Goal: Transaction & Acquisition: Obtain resource

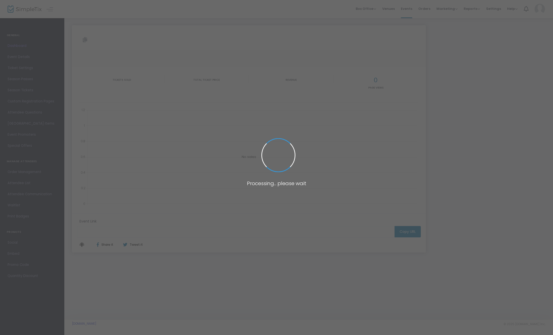
type input "https://www.simpletix.com/e/sky-eagle-presents-uplift-the-indigenous-f-tickets-…"
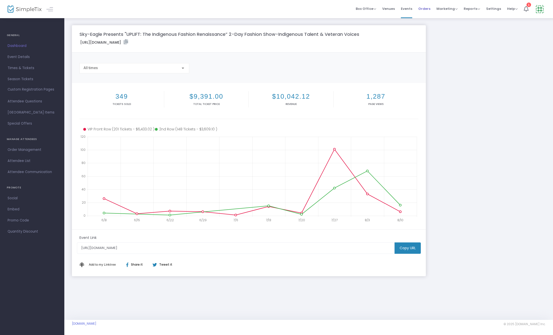
click at [430, 10] on span "Orders" at bounding box center [425, 8] width 12 height 13
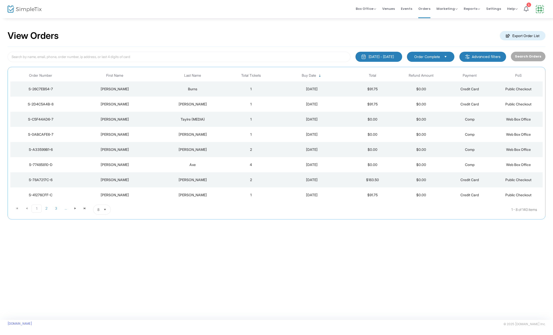
click at [376, 58] on div "5/18/2025 - 8/18/2025" at bounding box center [381, 56] width 25 height 5
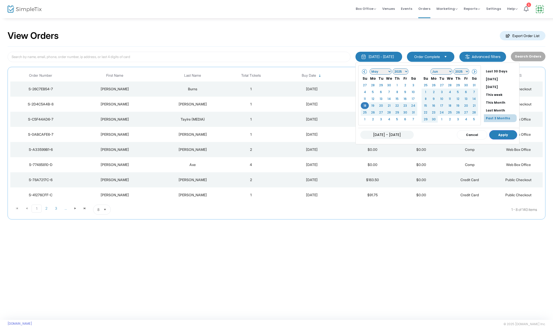
click at [473, 70] on span at bounding box center [474, 71] width 3 height 3
click at [473, 71] on span at bounding box center [474, 71] width 3 height 3
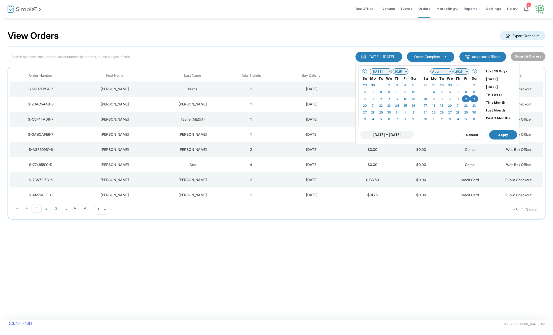
click at [496, 137] on button "Apply" at bounding box center [504, 134] width 28 height 9
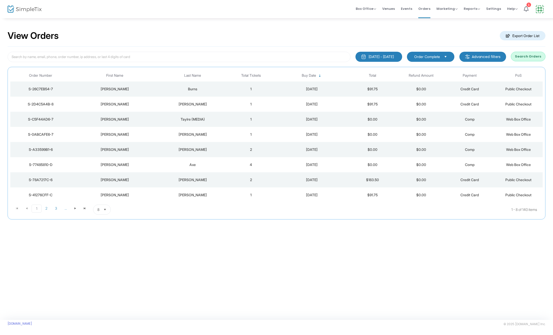
click at [529, 59] on button "Search Orders" at bounding box center [528, 57] width 35 height 10
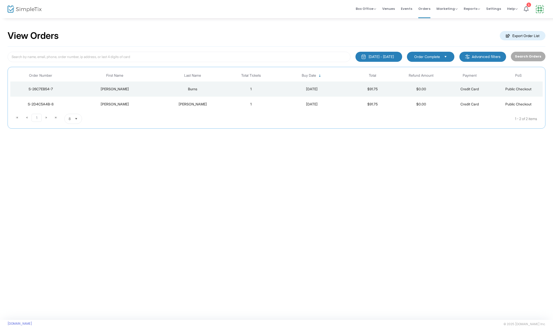
click at [514, 38] on m-button "Export Order List" at bounding box center [523, 35] width 46 height 9
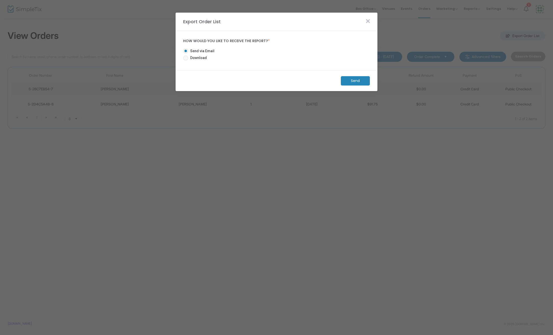
click at [199, 60] on span "Download" at bounding box center [197, 57] width 19 height 5
click at [186, 61] on input "Download" at bounding box center [186, 61] width 0 height 0
radio input "true"
click at [340, 83] on m-button "Download" at bounding box center [352, 80] width 38 height 9
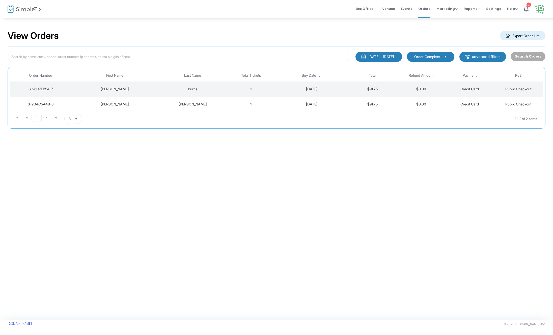
click at [528, 37] on m-button "Export Order List" at bounding box center [523, 35] width 46 height 9
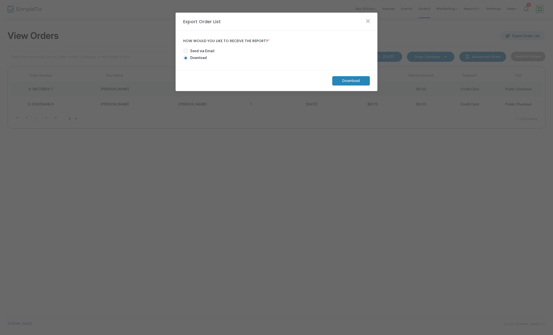
click at [353, 83] on m-button "Download" at bounding box center [352, 80] width 38 height 9
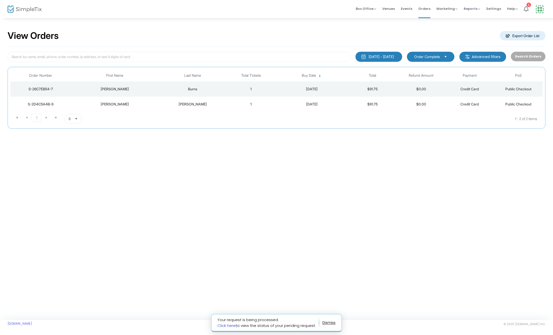
click at [221, 326] on link "Click here" at bounding box center [227, 325] width 18 height 5
click at [453, 174] on div "View Orders Export Order List 8/15/2025 - 8/16/2025 Last 30 Days Today Yesterda…" at bounding box center [276, 169] width 553 height 302
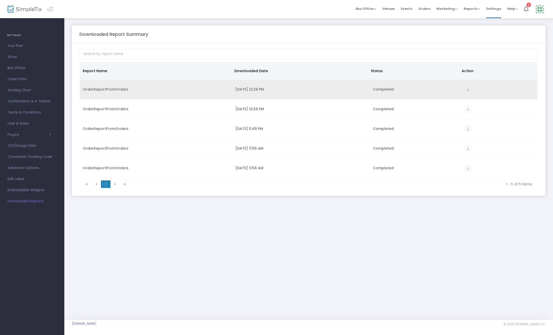
click at [469, 88] on icon "vertical_align_bottom" at bounding box center [468, 89] width 7 height 7
